Goal: Information Seeking & Learning: Find specific fact

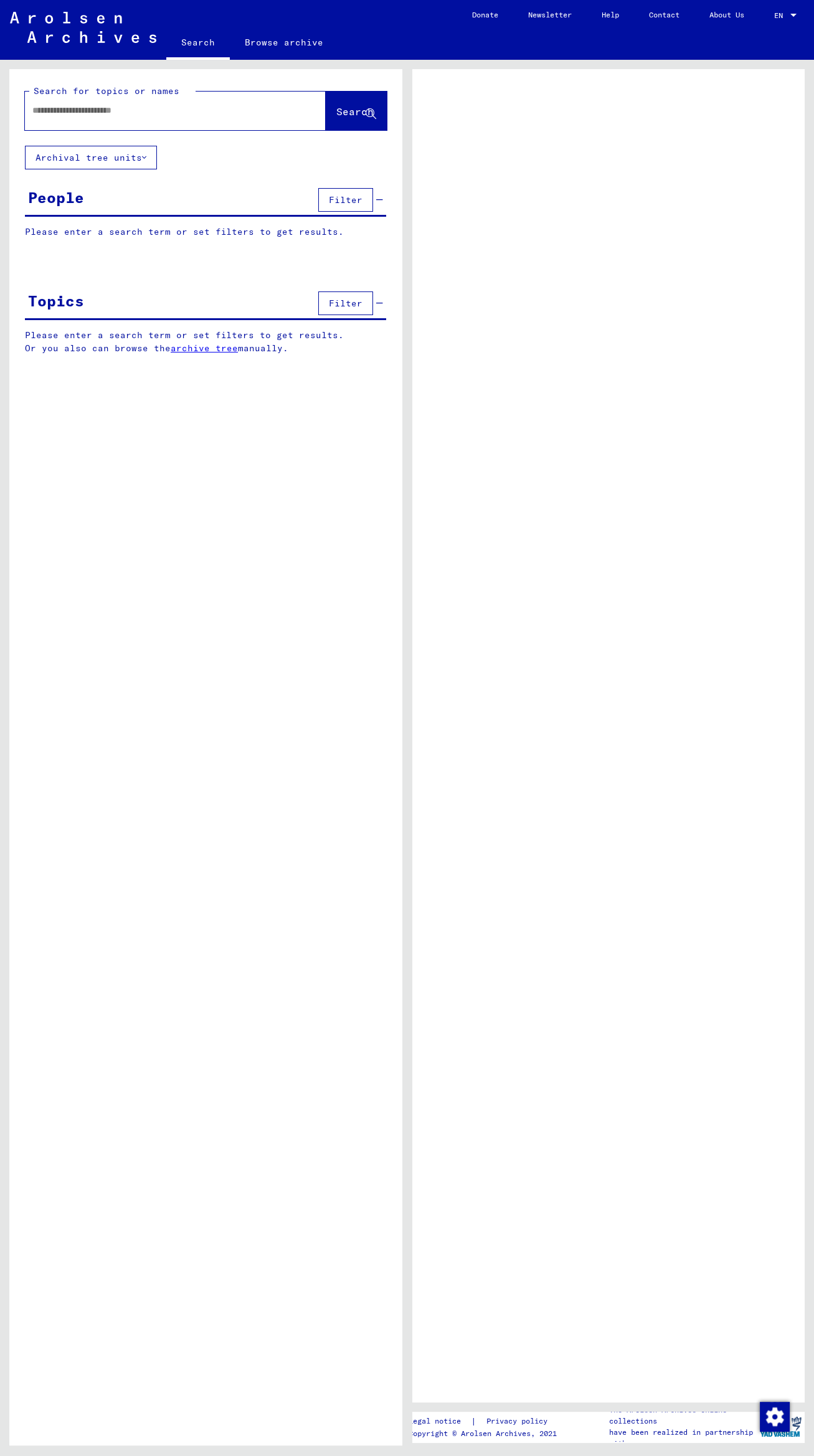
click at [191, 105] on input "text" at bounding box center [164, 110] width 263 height 13
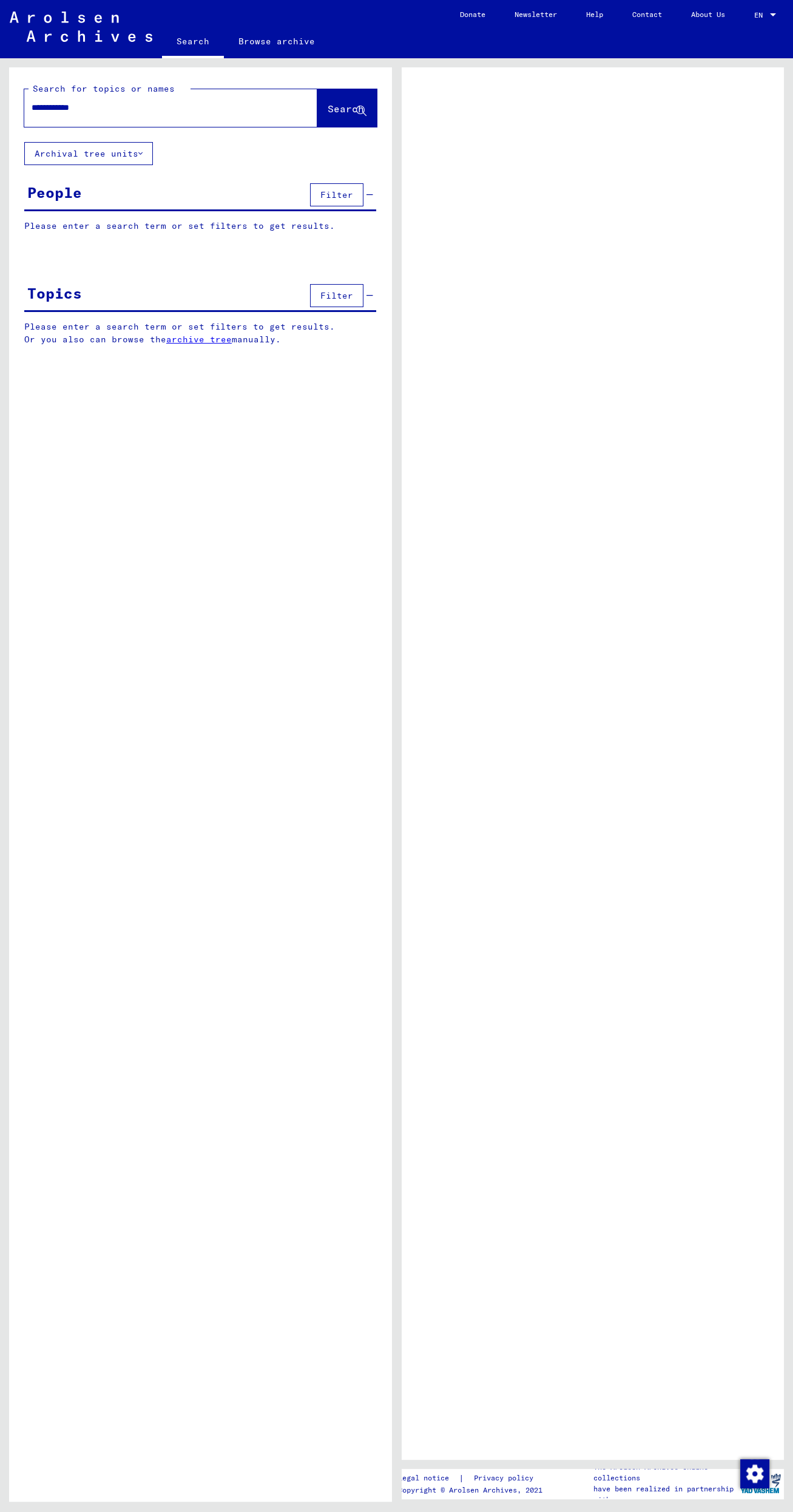
type input "**********"
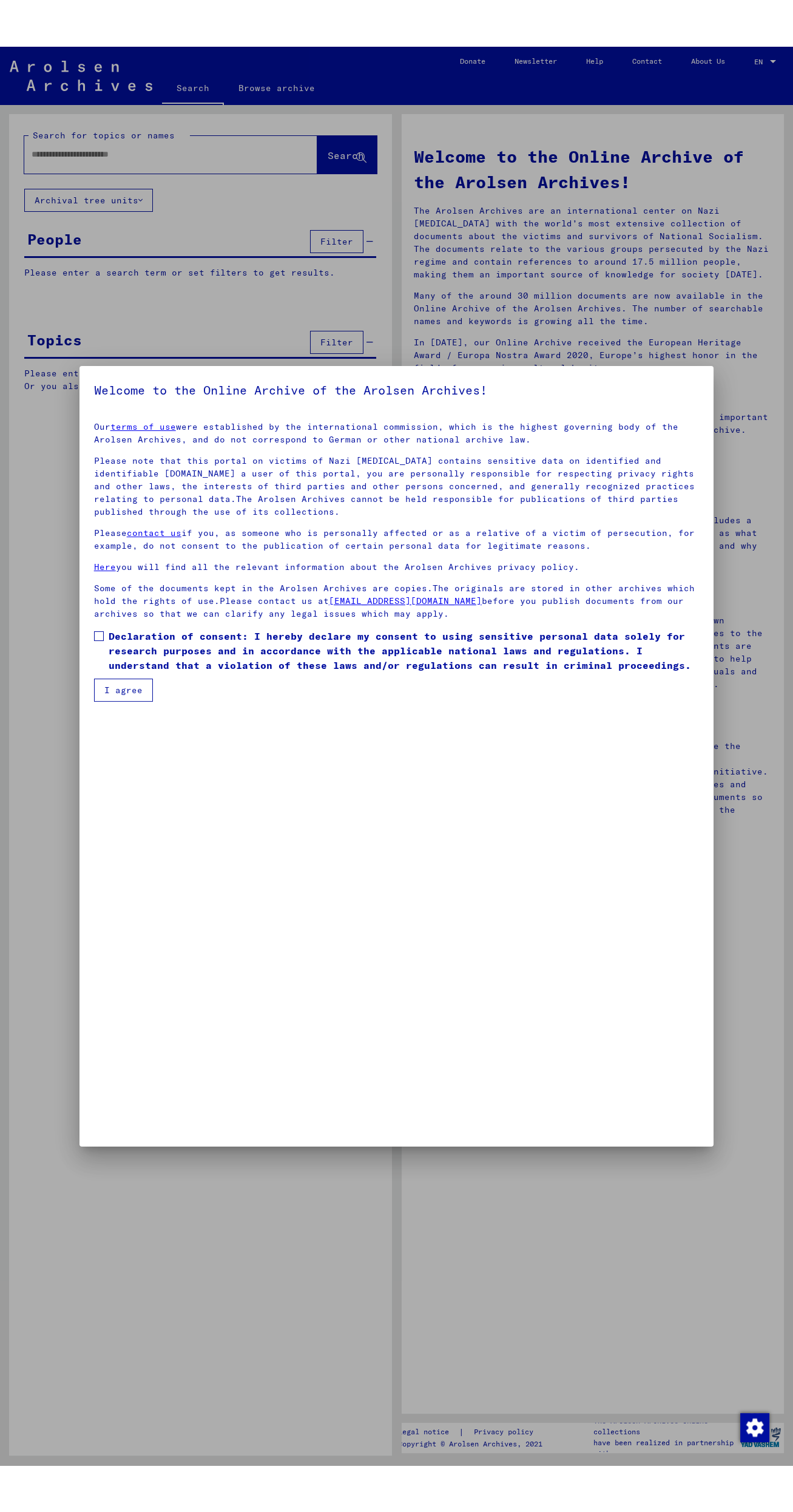
scroll to position [67, 0]
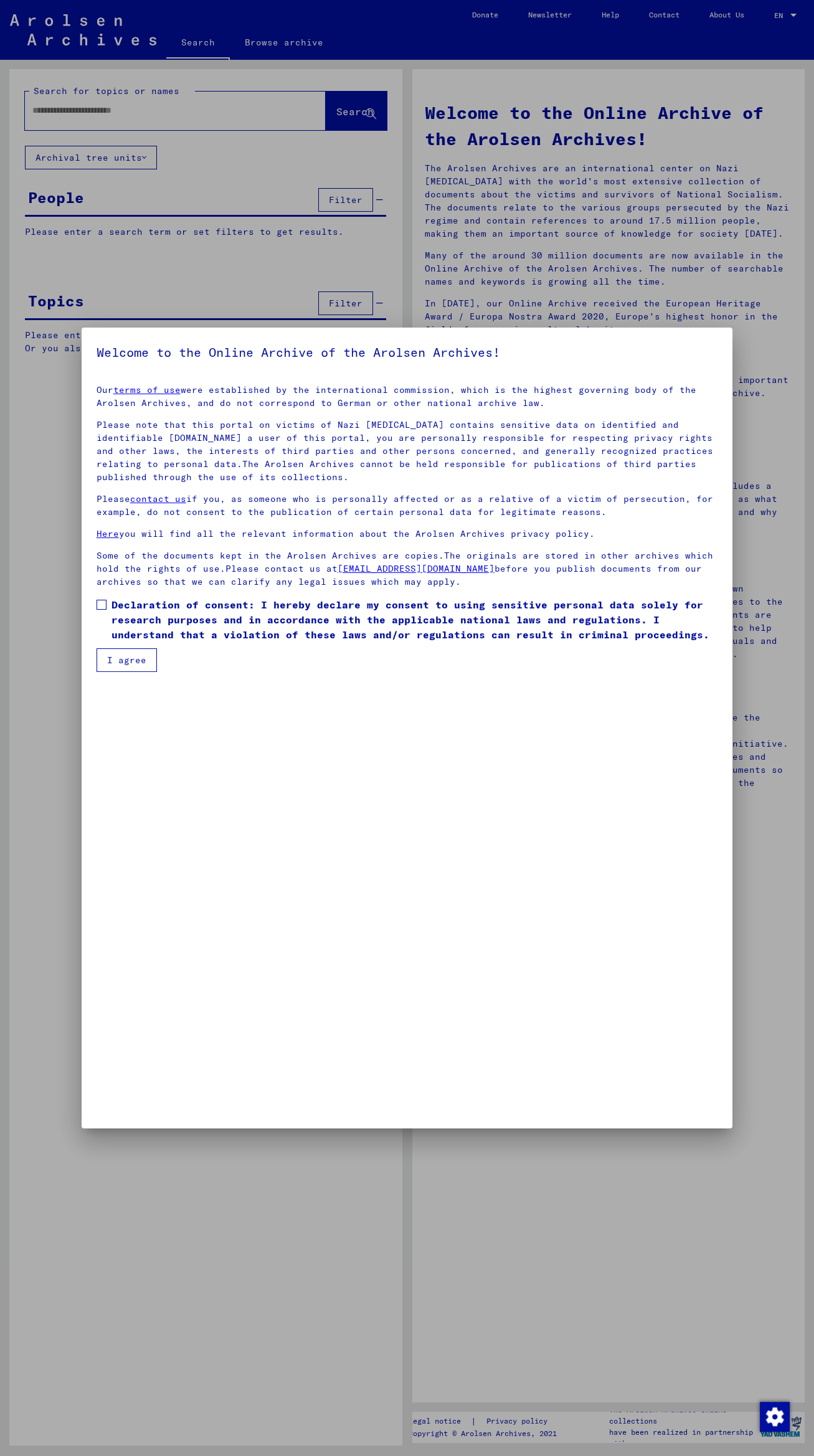
click at [101, 610] on span at bounding box center [102, 604] width 10 height 10
click at [123, 672] on button "I agree" at bounding box center [127, 661] width 60 height 24
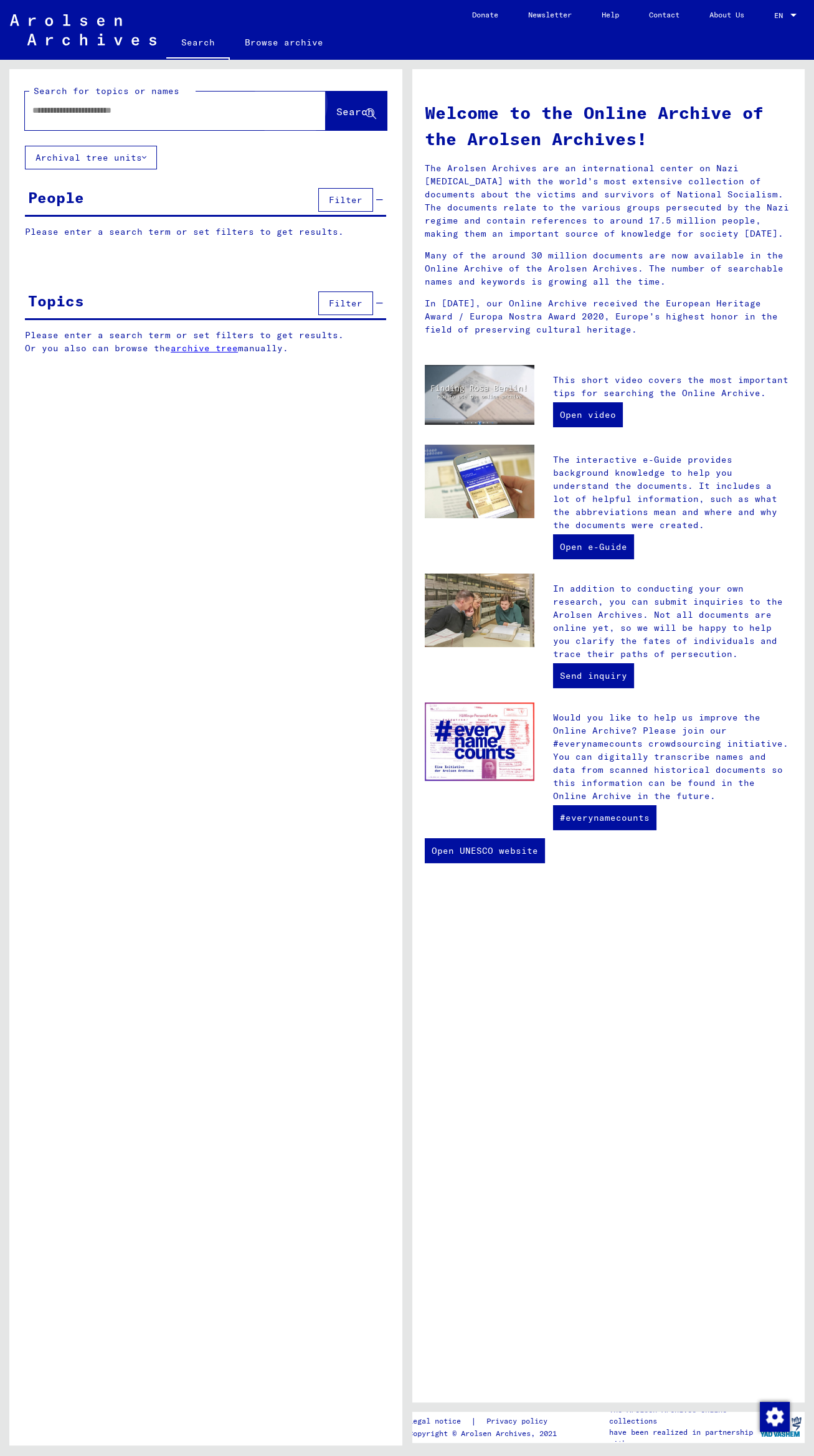
click at [340, 112] on span "Search" at bounding box center [355, 112] width 37 height 13
click at [346, 111] on span "Search" at bounding box center [355, 112] width 37 height 13
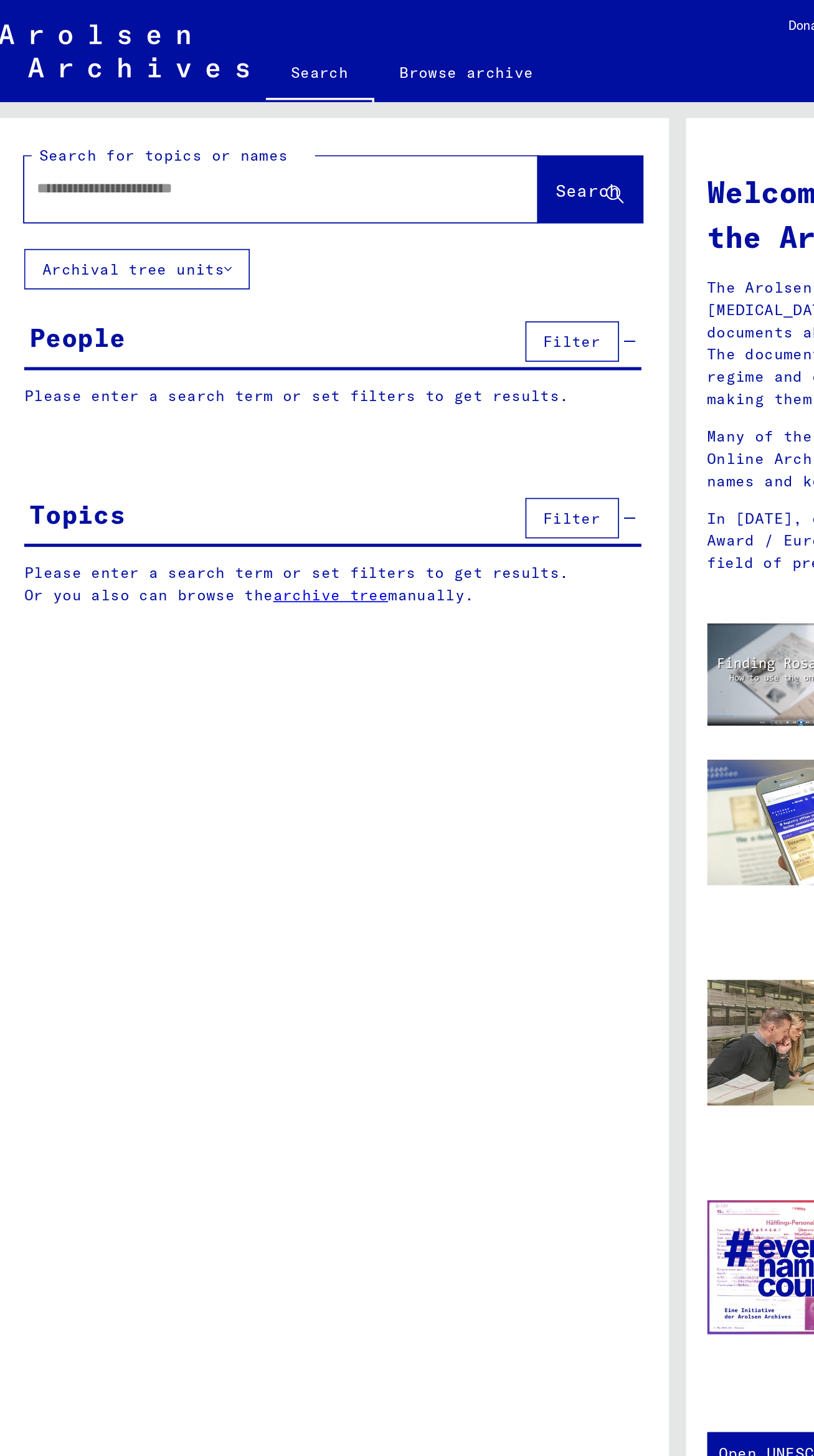
click at [182, 116] on input "text" at bounding box center [160, 110] width 256 height 13
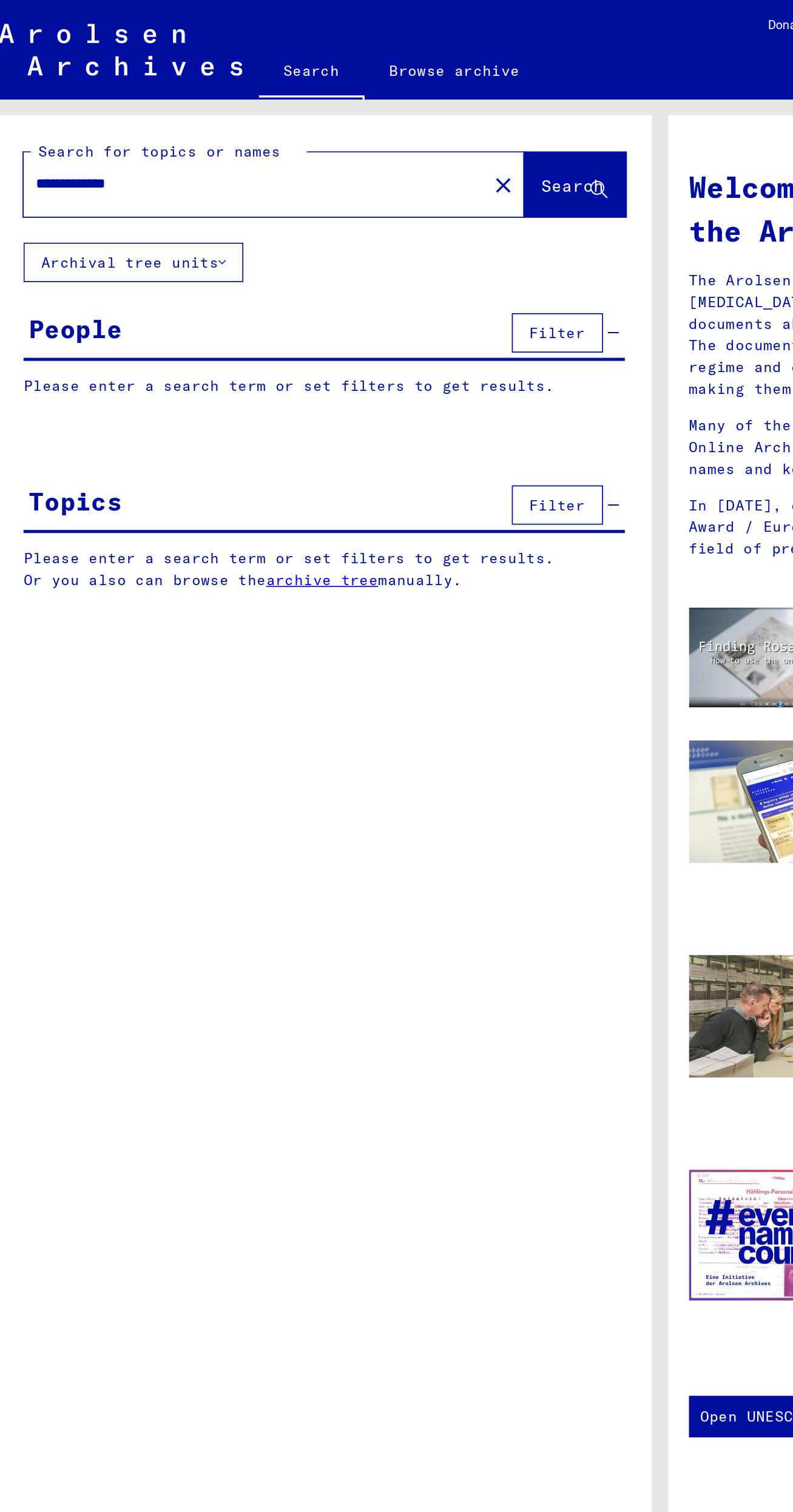
type input "**********"
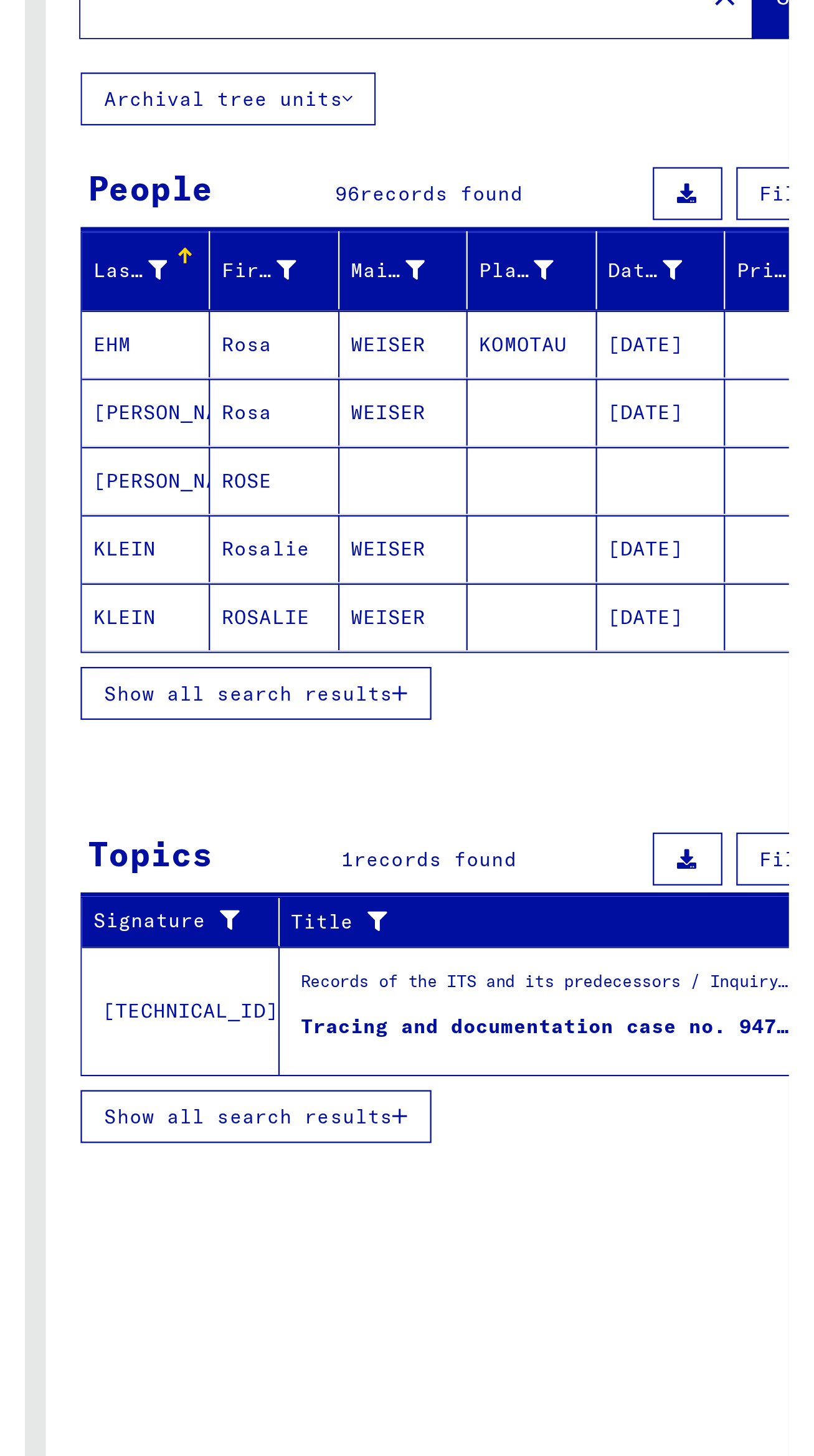
scroll to position [148, 0]
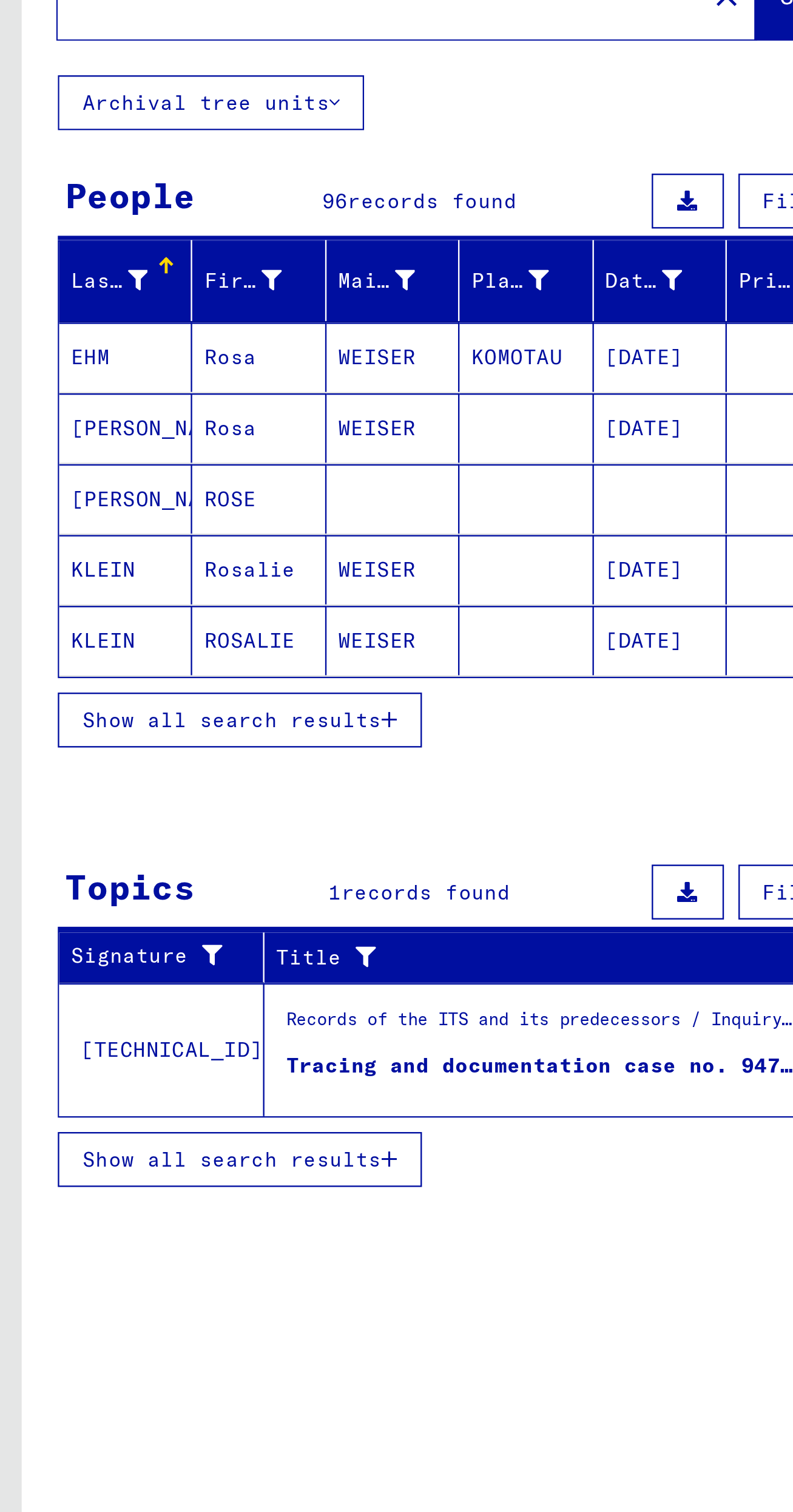
click at [141, 552] on div "Tracing and documentation case no. 947.017 for WEISER, RUZENA born 28.09.1929 o…" at bounding box center [226, 558] width 213 height 12
